Goal: Task Accomplishment & Management: Manage account settings

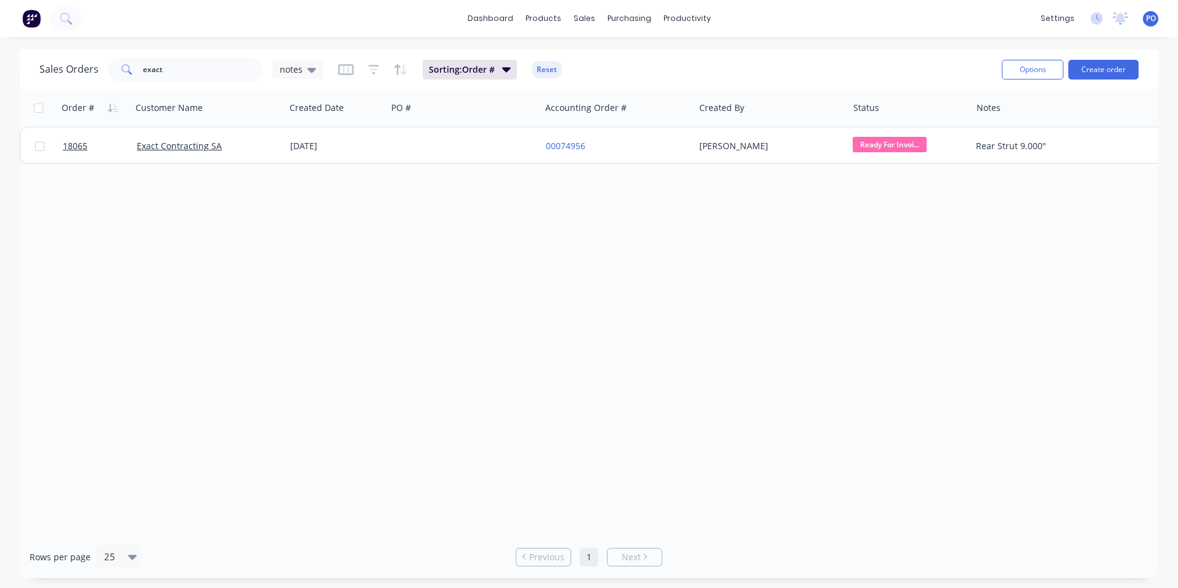
click at [30, 22] on img at bounding box center [31, 18] width 18 height 18
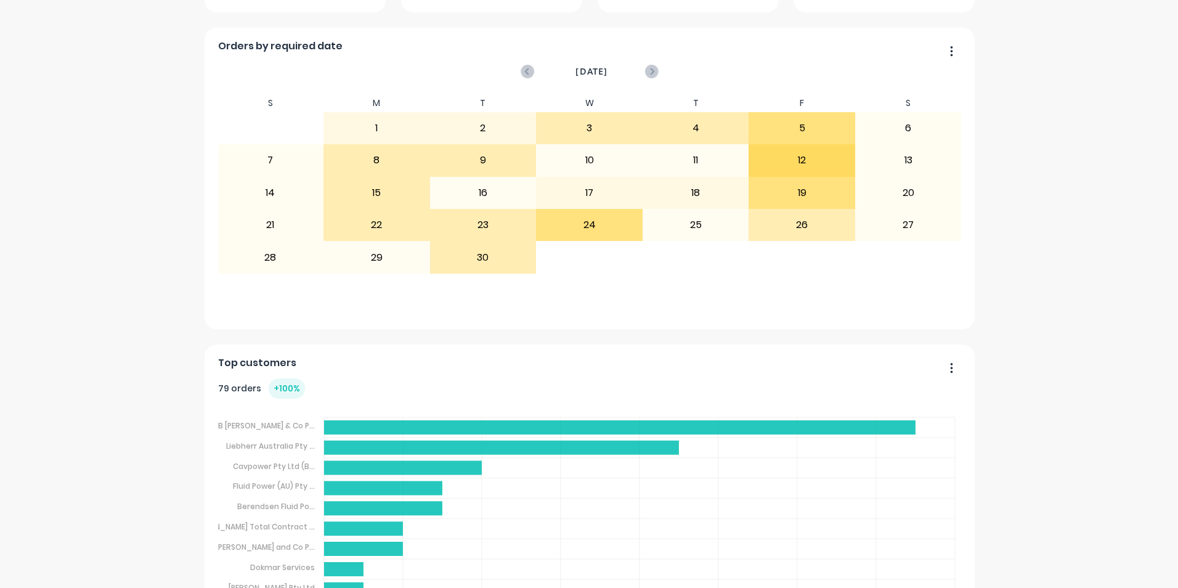
scroll to position [311, 0]
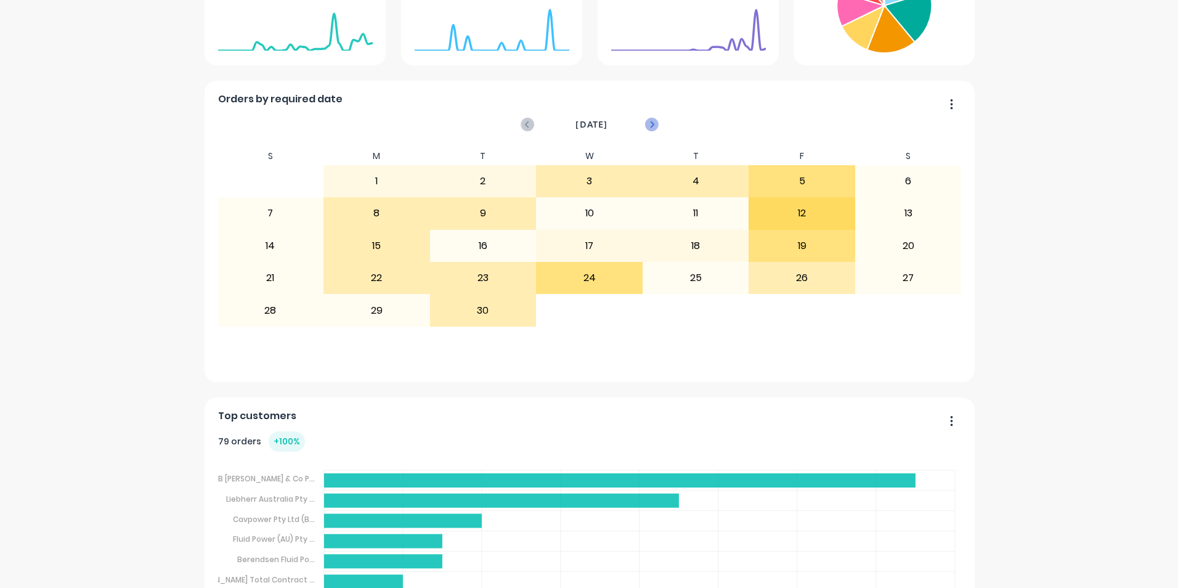
click at [650, 127] on icon at bounding box center [652, 125] width 14 height 14
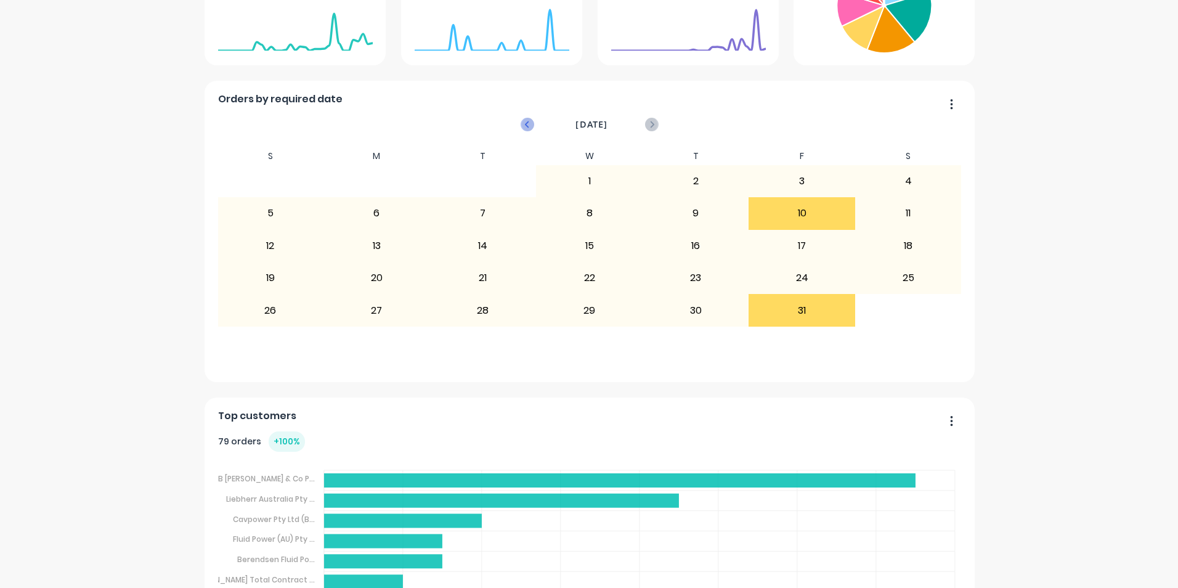
click at [526, 120] on icon at bounding box center [528, 125] width 14 height 14
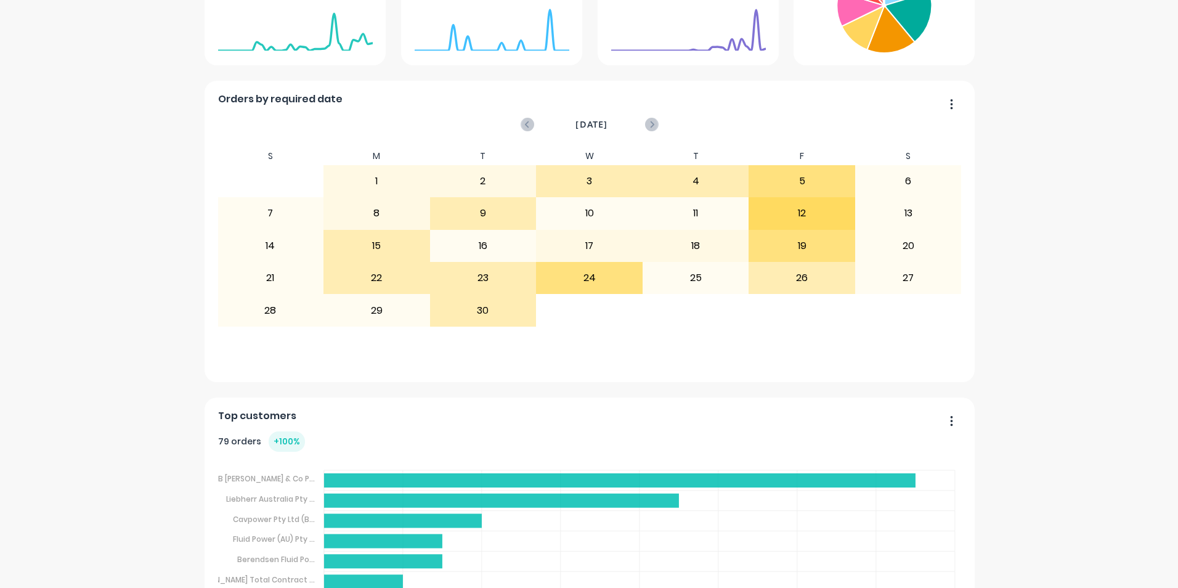
click at [526, 120] on icon at bounding box center [528, 125] width 14 height 14
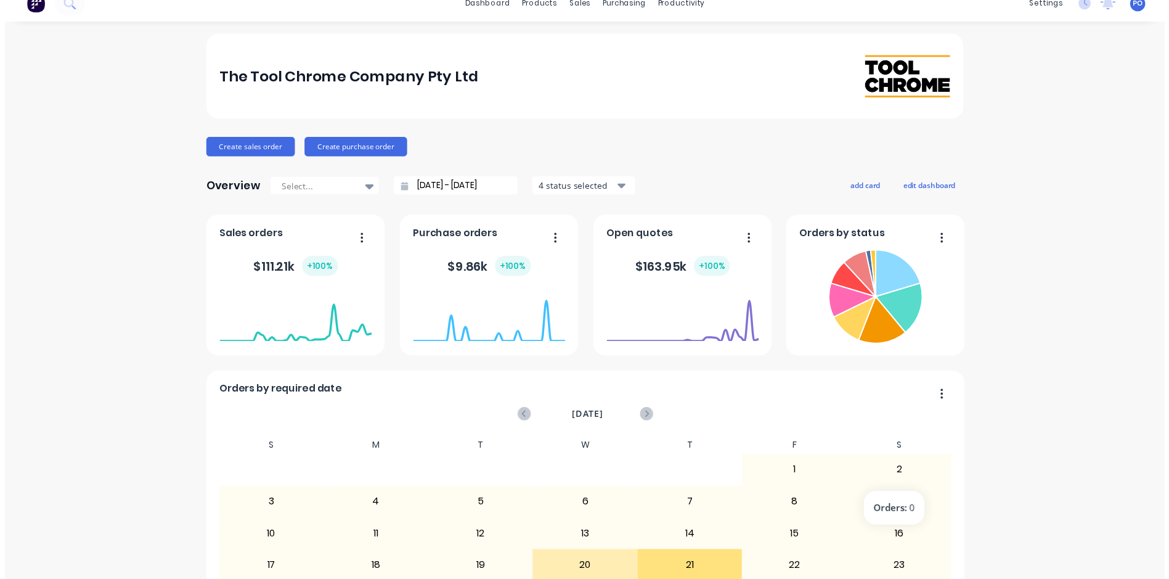
scroll to position [2, 0]
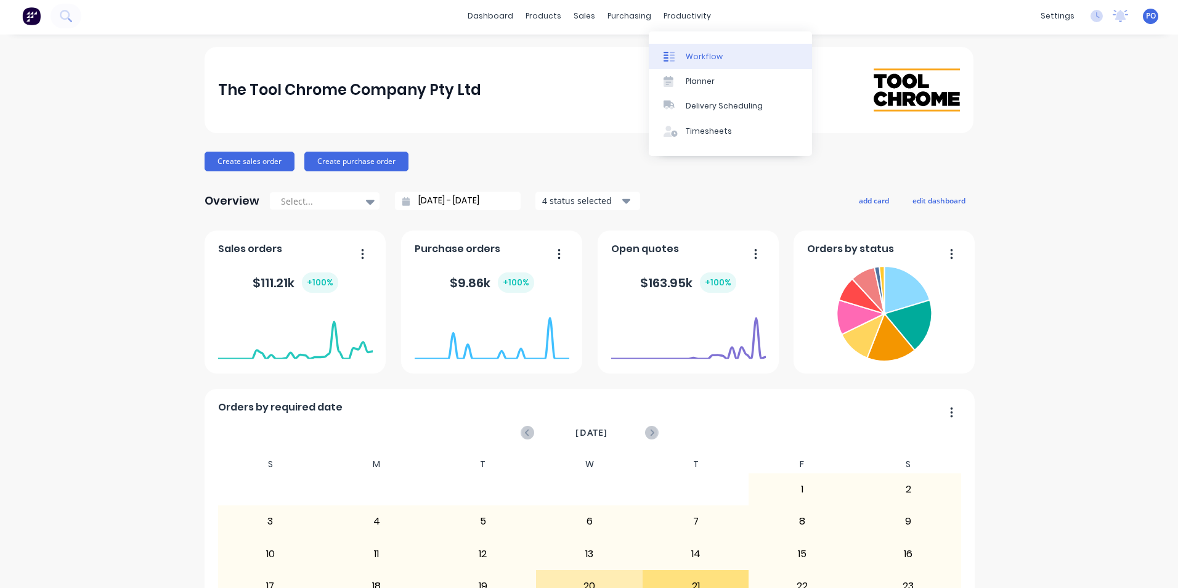
click at [688, 54] on div "Workflow" at bounding box center [704, 56] width 37 height 11
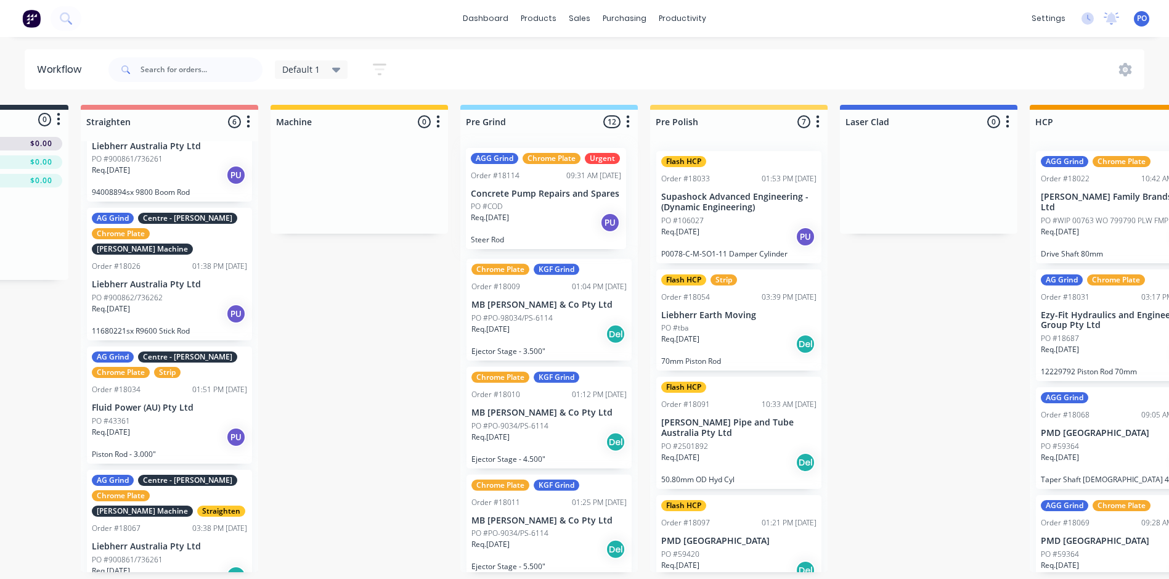
drag, startPoint x: 551, startPoint y: 418, endPoint x: 552, endPoint y: 208, distance: 210.1
click at [552, 208] on div "Chrome Plate KGF Grind Order #18009 01:04 PM [DATE] MB [PERSON_NAME] & Co Pty L…" at bounding box center [548, 356] width 177 height 431
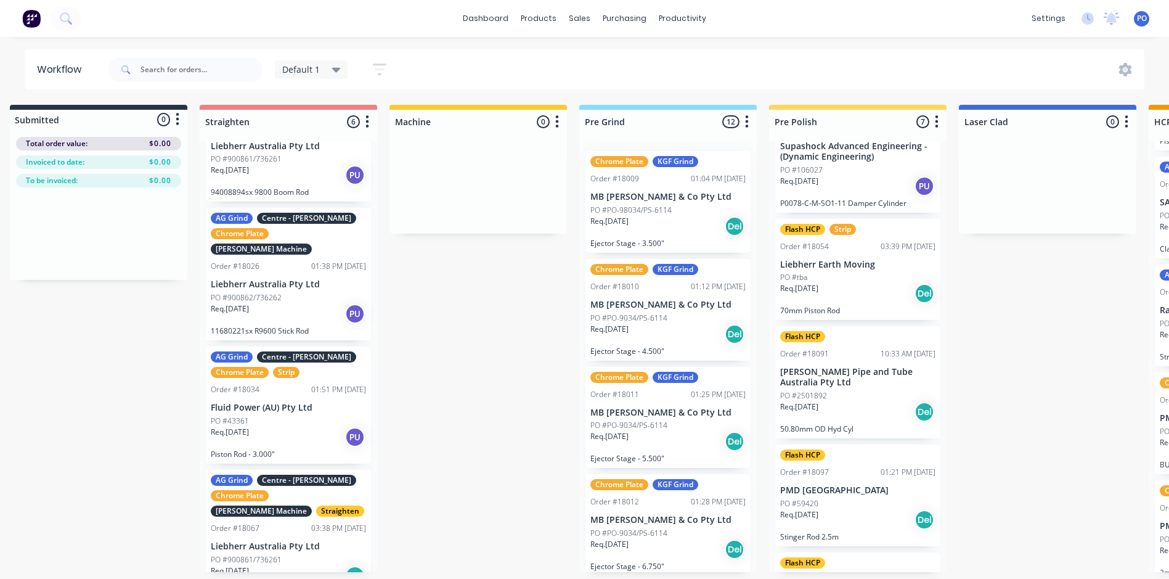
scroll to position [2, 0]
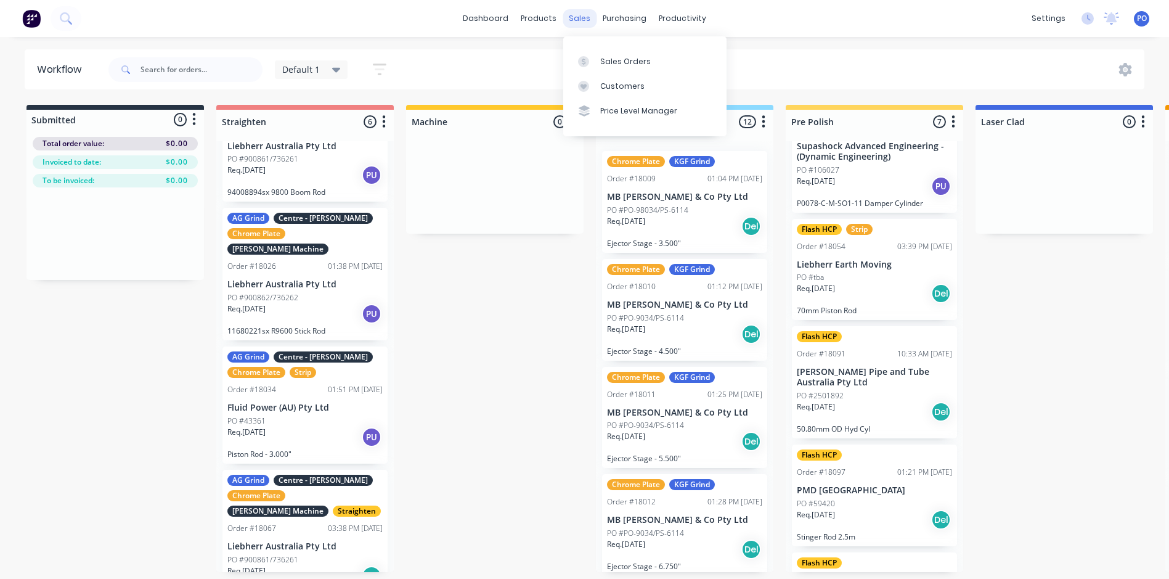
click at [583, 22] on div "sales" at bounding box center [580, 18] width 34 height 18
click at [611, 59] on div "Sales Orders" at bounding box center [625, 61] width 51 height 11
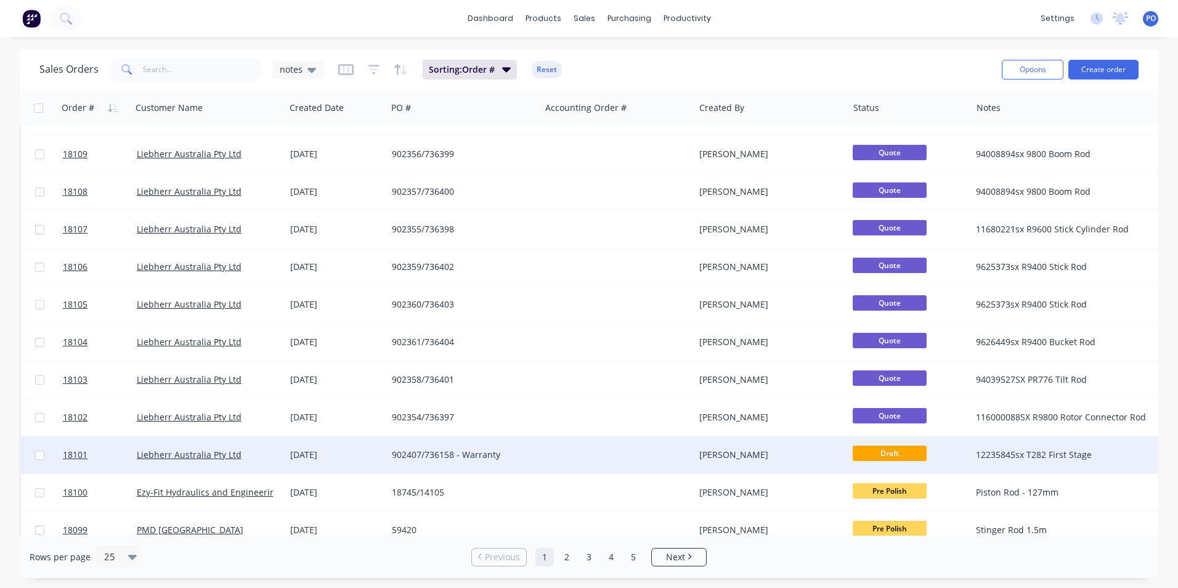
scroll to position [537, 0]
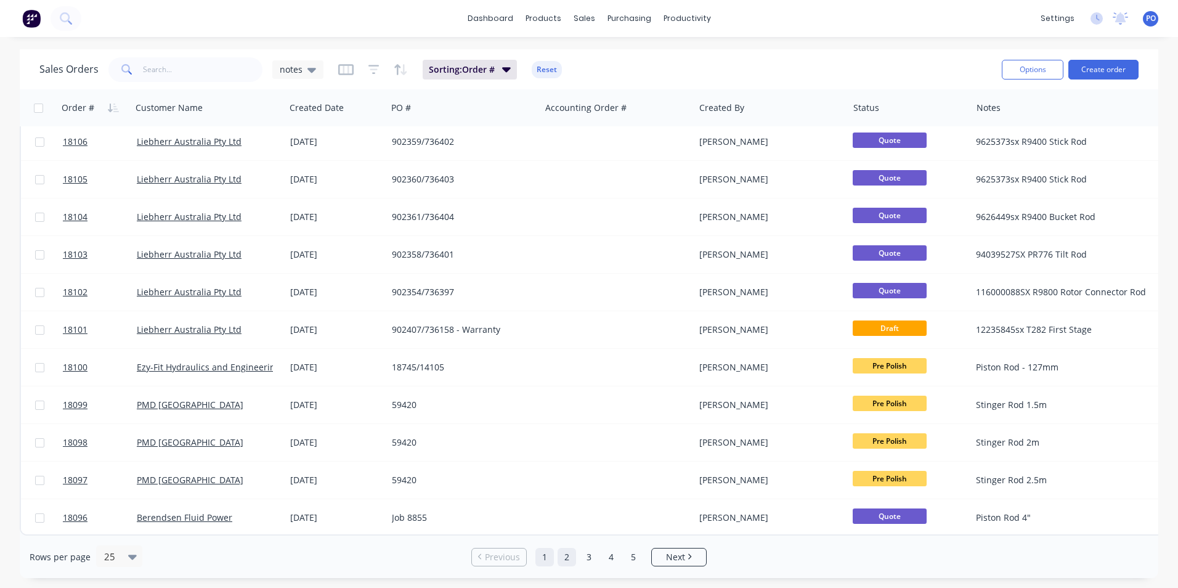
click at [563, 564] on link "2" at bounding box center [567, 557] width 18 height 18
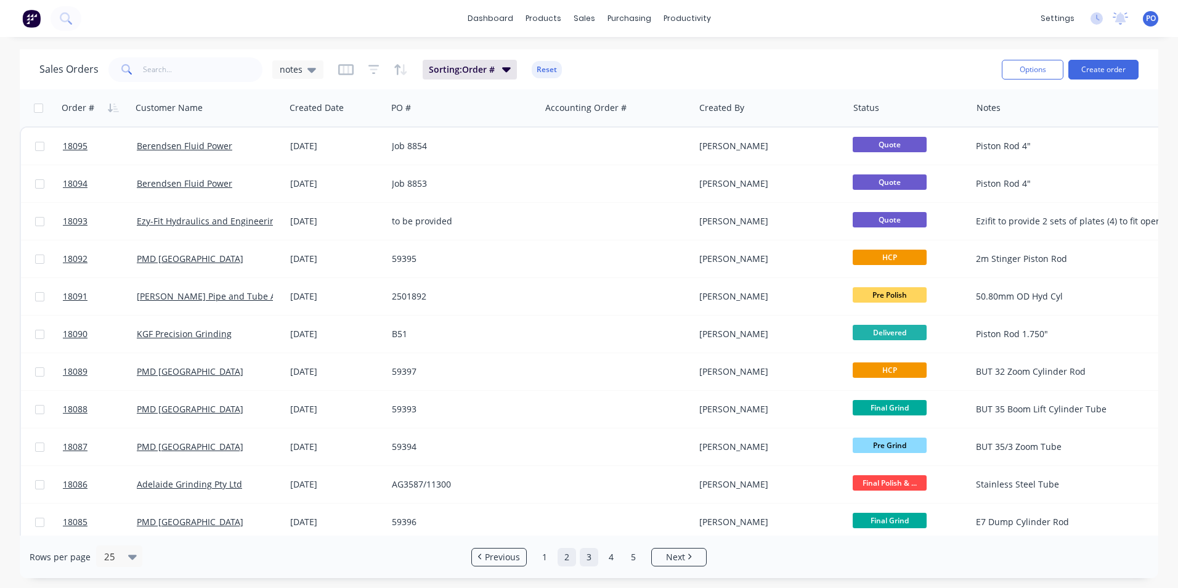
click at [583, 556] on link "3" at bounding box center [589, 557] width 18 height 18
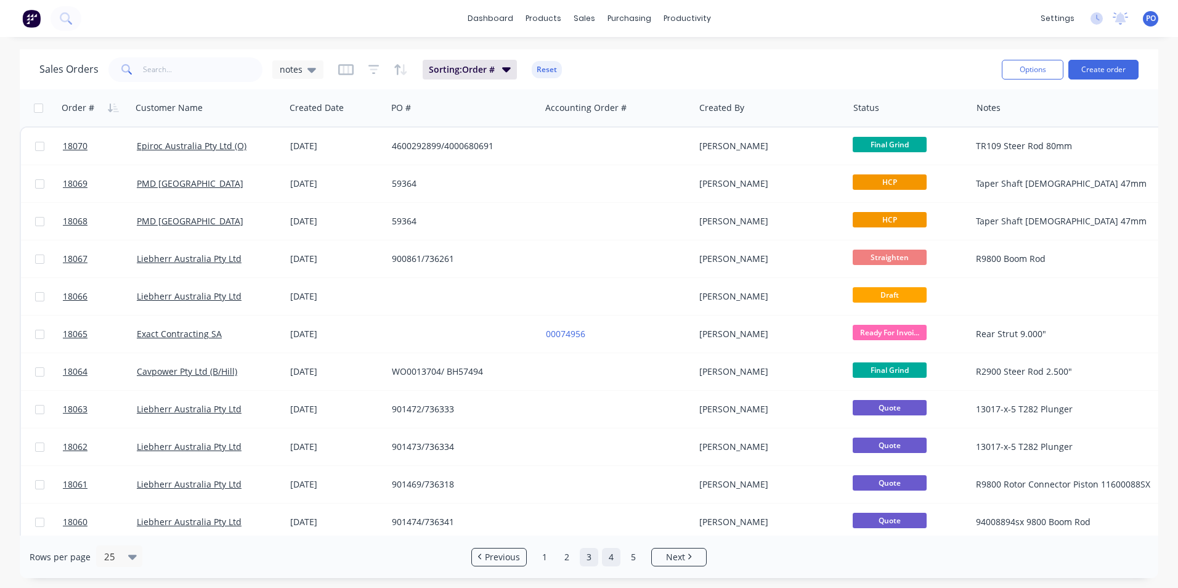
click at [612, 560] on link "4" at bounding box center [611, 557] width 18 height 18
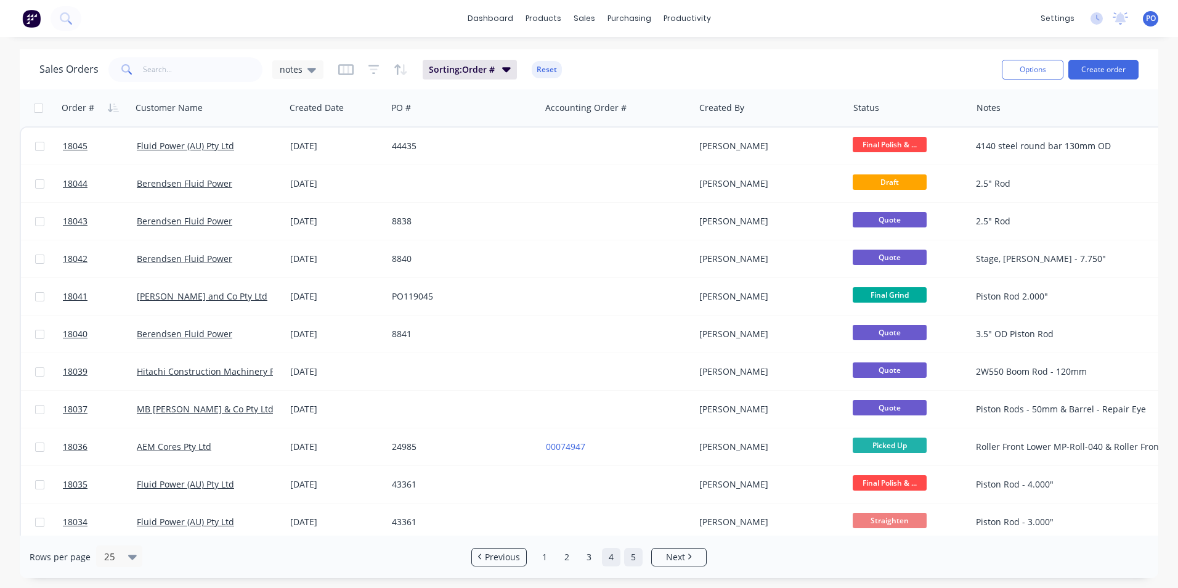
click at [634, 554] on link "5" at bounding box center [633, 557] width 18 height 18
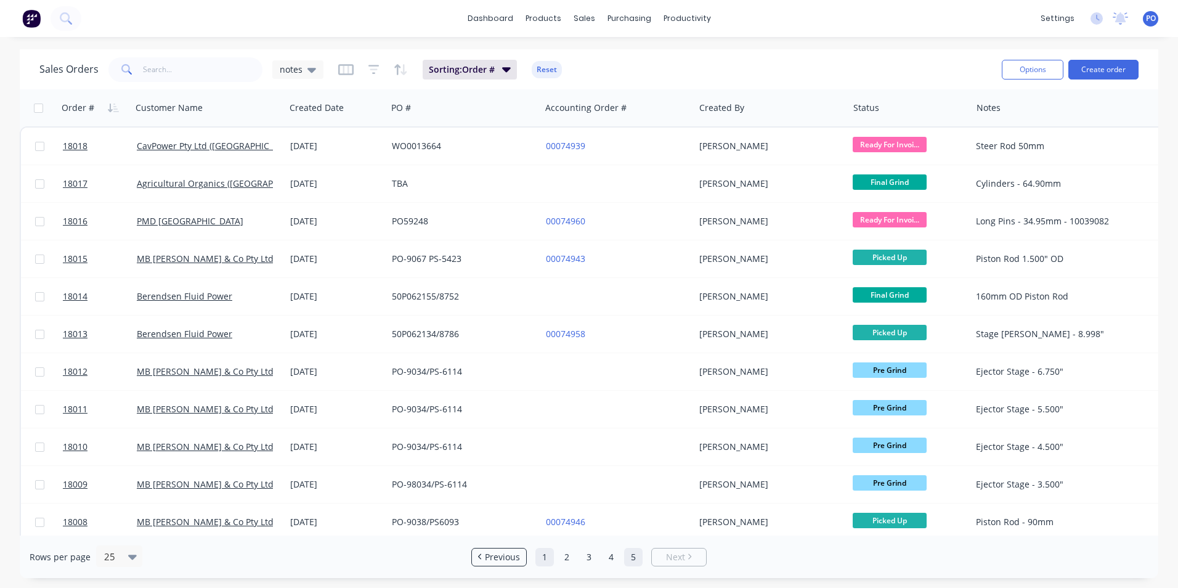
click at [539, 554] on link "1" at bounding box center [544, 557] width 18 height 18
